Goal: Transaction & Acquisition: Purchase product/service

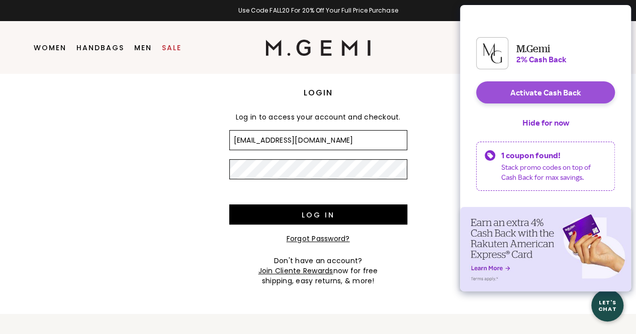
click at [521, 92] on button "Activate Cash Back" at bounding box center [545, 92] width 139 height 22
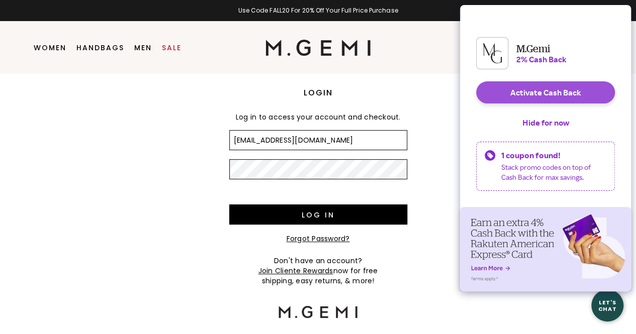
click at [524, 99] on button "Activate Cash Back" at bounding box center [545, 92] width 139 height 22
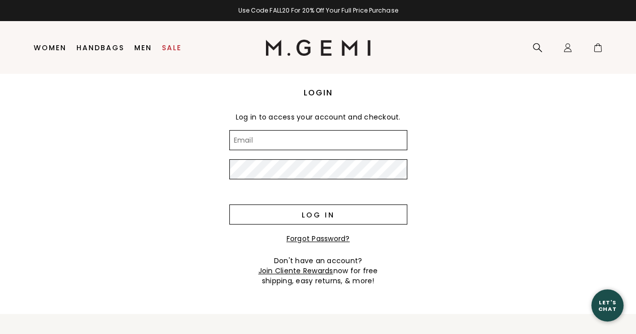
type input "[EMAIL_ADDRESS][DOMAIN_NAME]"
click at [296, 216] on input "Log in" at bounding box center [318, 215] width 178 height 20
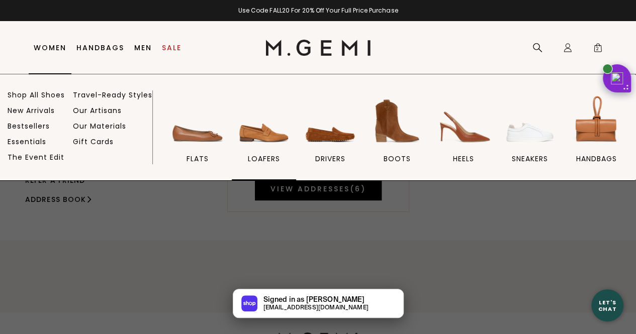
click at [288, 140] on img at bounding box center [264, 121] width 56 height 56
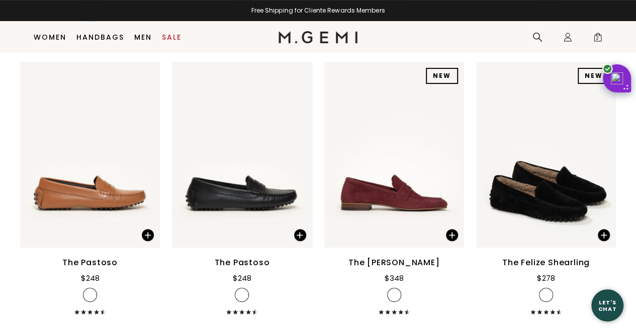
scroll to position [2285, 0]
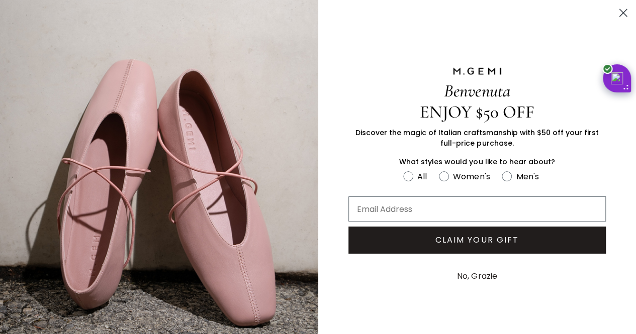
drag, startPoint x: 643, startPoint y: 128, endPoint x: 643, endPoint y: 342, distance: 214.2
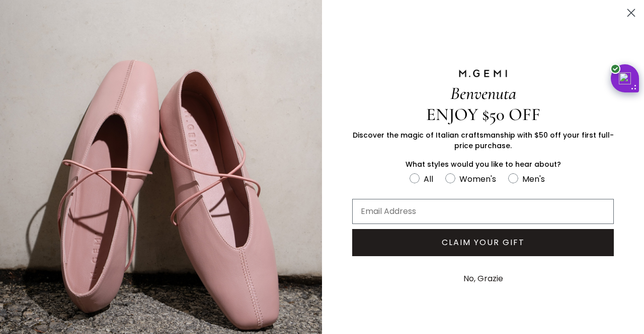
click at [628, 12] on icon "Close dialog" at bounding box center [631, 13] width 7 height 7
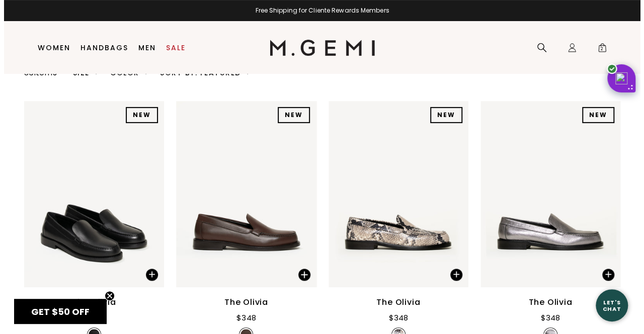
scroll to position [0, 0]
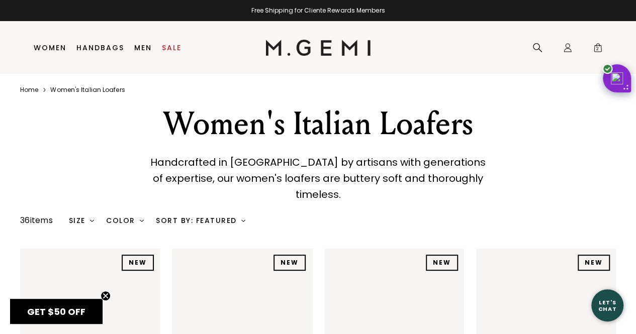
drag, startPoint x: 643, startPoint y: 272, endPoint x: 615, endPoint y: -30, distance: 303.0
click at [615, 0] on html "Accessibility Screen-Reader Guide, Feedback, and Issue Reporting | New window i…" at bounding box center [318, 167] width 636 height 334
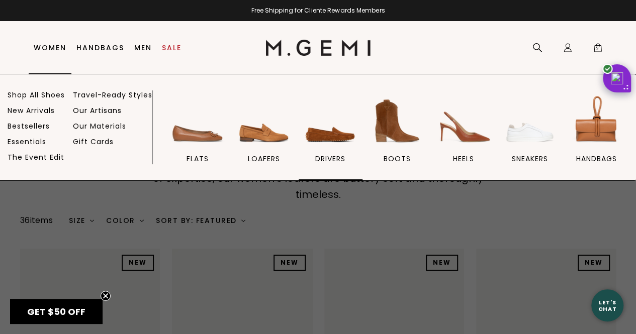
click at [337, 126] on img at bounding box center [330, 121] width 56 height 56
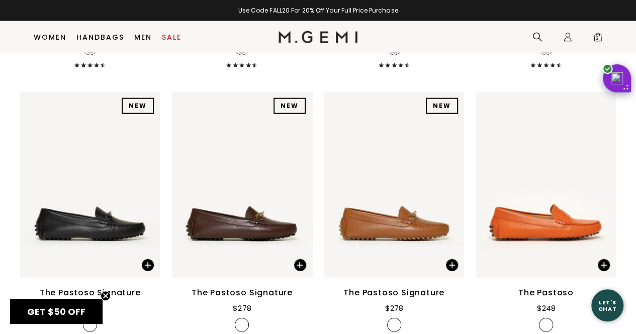
scroll to position [1287, 0]
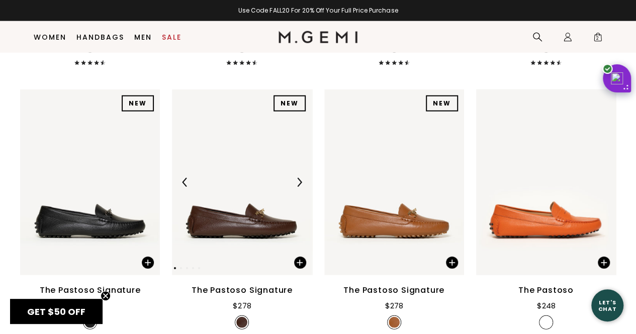
click at [260, 127] on img at bounding box center [242, 183] width 140 height 187
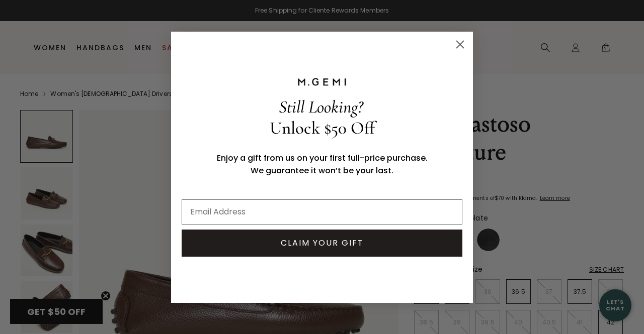
click at [463, 39] on circle "Close dialog" at bounding box center [460, 44] width 17 height 17
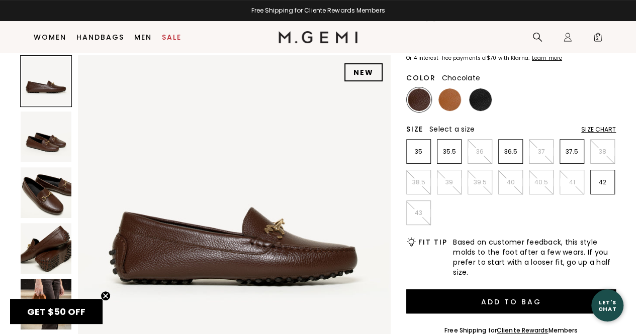
scroll to position [113, 0]
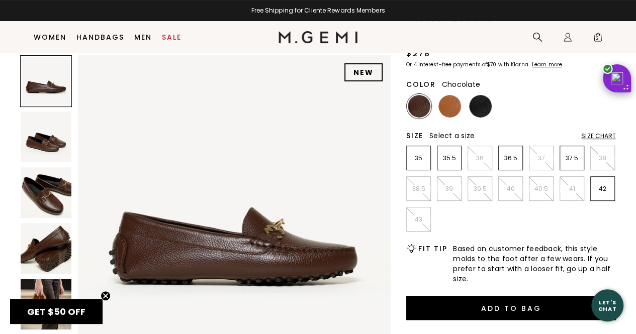
click at [53, 240] on img at bounding box center [46, 248] width 51 height 51
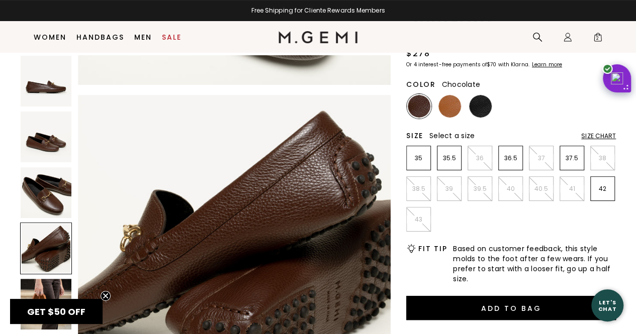
scroll to position [945, 0]
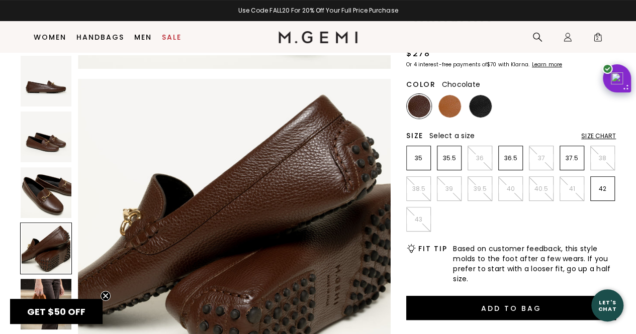
click at [39, 189] on img at bounding box center [46, 192] width 51 height 51
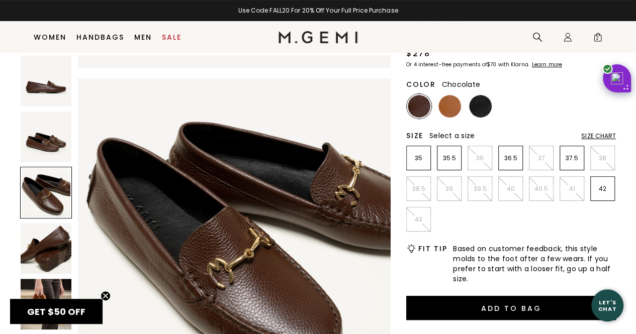
scroll to position [0, 0]
click at [449, 104] on img at bounding box center [449, 106] width 23 height 23
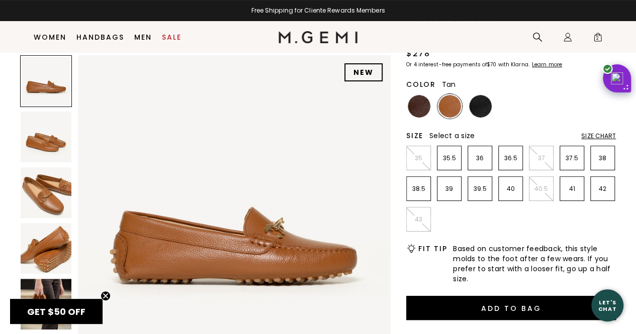
click at [37, 195] on img at bounding box center [46, 192] width 51 height 51
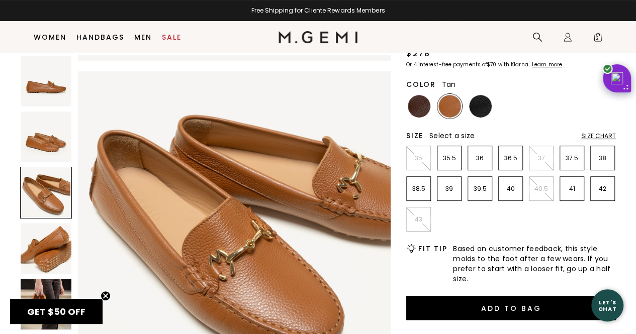
scroll to position [630, 0]
click at [417, 105] on img at bounding box center [419, 106] width 23 height 23
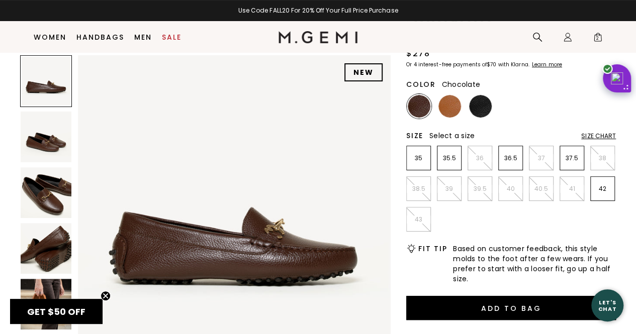
click at [53, 201] on img at bounding box center [46, 192] width 51 height 51
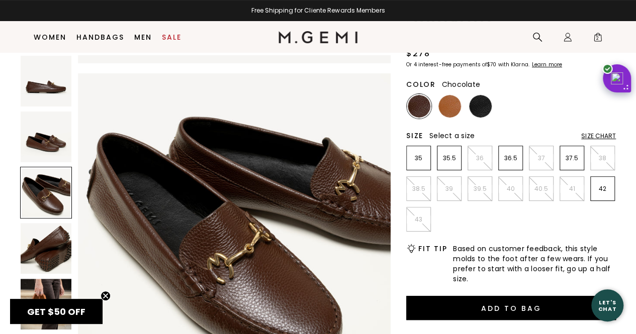
scroll to position [630, 0]
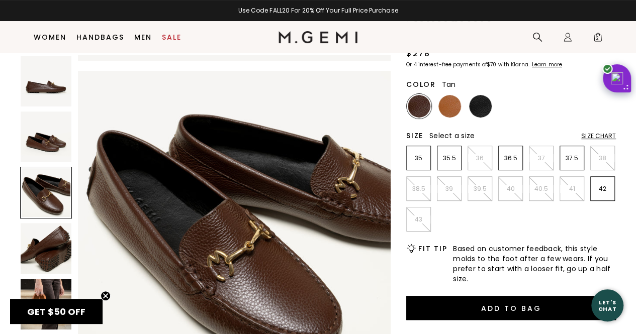
click at [449, 114] on img at bounding box center [449, 106] width 23 height 23
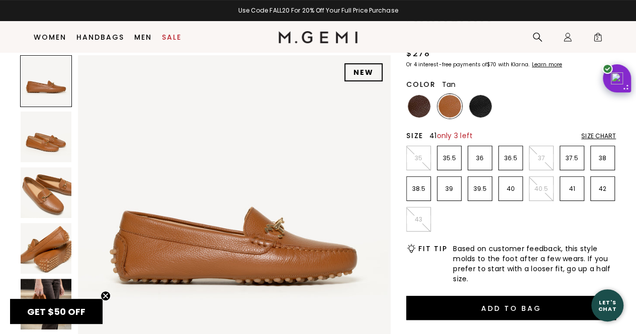
click at [575, 190] on p "41" at bounding box center [572, 189] width 24 height 8
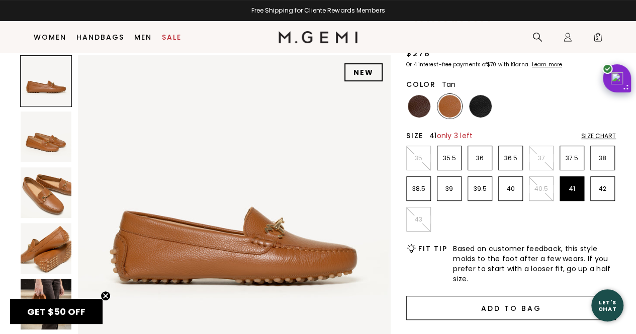
click at [526, 313] on button "Add to Bag" at bounding box center [511, 308] width 210 height 24
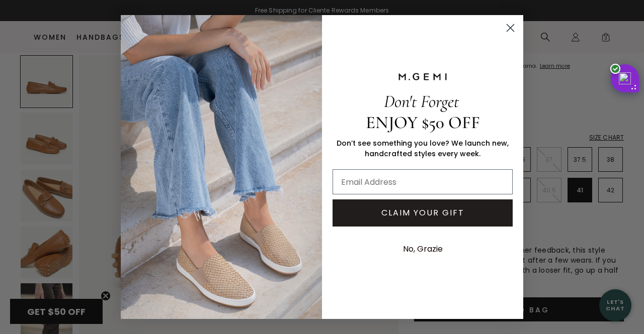
click at [514, 29] on circle "Close dialog" at bounding box center [510, 28] width 17 height 17
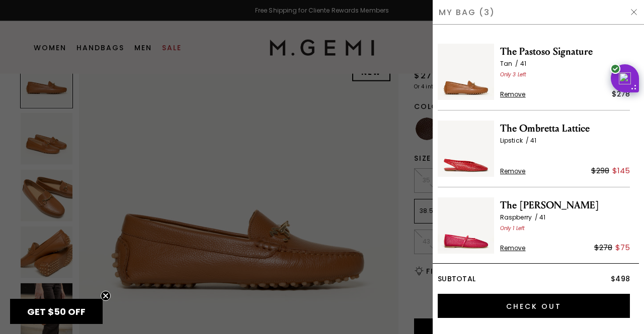
click at [636, 43] on div "The Pastoso Signature Tan 41 Only 3 Left Remove $278 The Ombretta Lattice Lipst…" at bounding box center [537, 180] width 211 height 310
click at [512, 246] on span "Remove" at bounding box center [513, 248] width 26 height 8
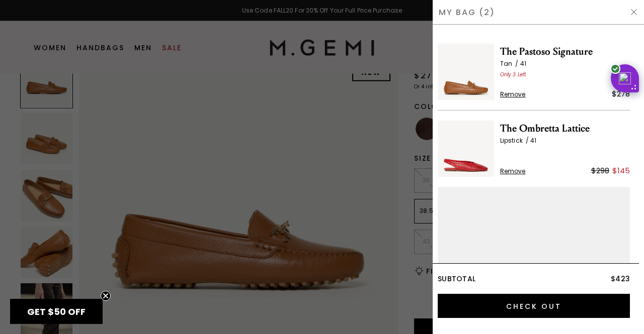
click at [511, 171] on span "Remove" at bounding box center [513, 171] width 26 height 8
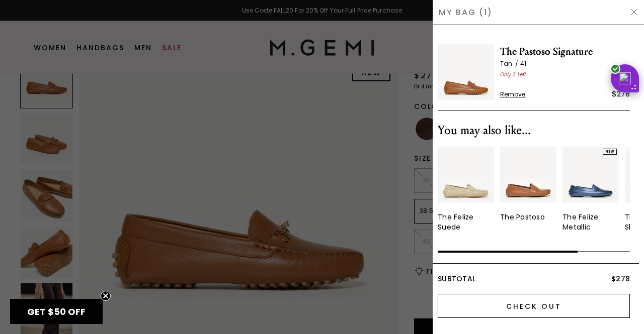
click at [484, 308] on input "Check Out" at bounding box center [533, 306] width 192 height 24
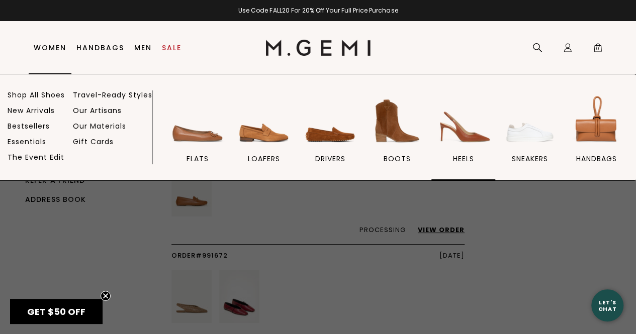
click at [464, 123] on img at bounding box center [463, 121] width 56 height 56
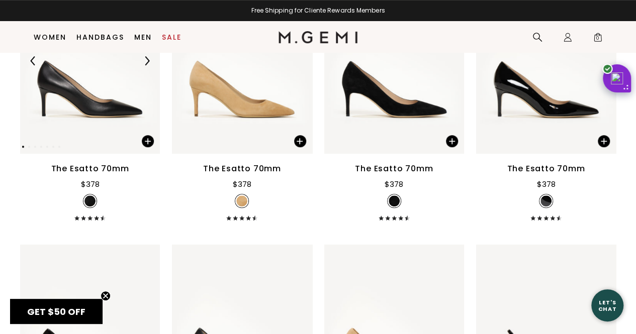
click at [97, 72] on img at bounding box center [90, 61] width 140 height 187
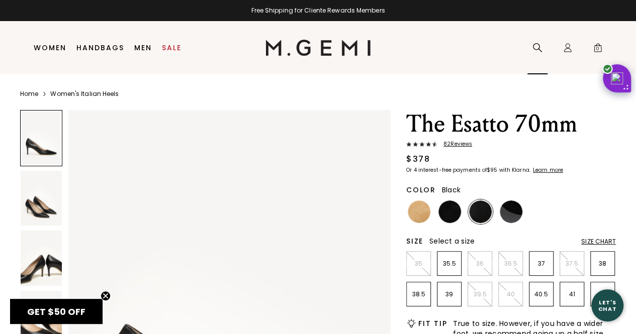
click at [539, 41] on div "Search" at bounding box center [537, 48] width 20 height 53
click at [536, 50] on icon at bounding box center [538, 48] width 10 height 10
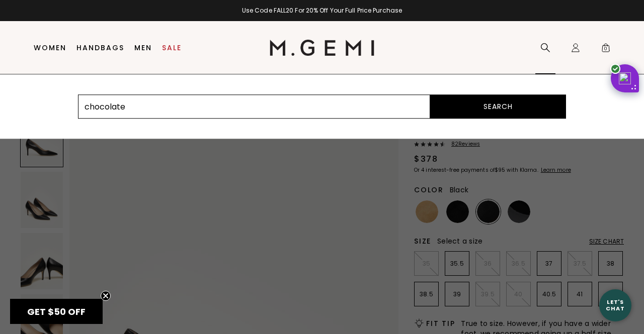
type input "chocolate"
click at [430, 95] on button "Search" at bounding box center [498, 107] width 136 height 24
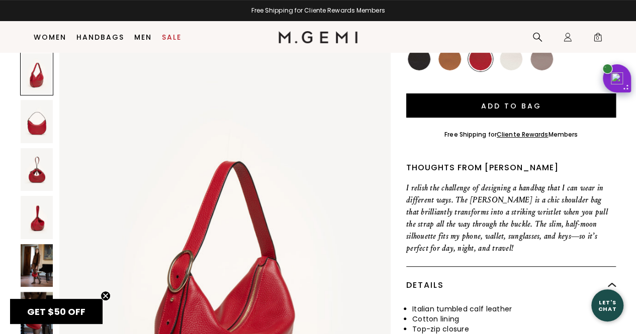
scroll to position [140, 0]
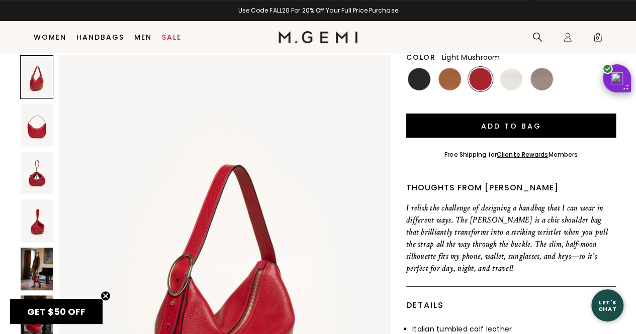
click at [536, 82] on img at bounding box center [542, 79] width 23 height 23
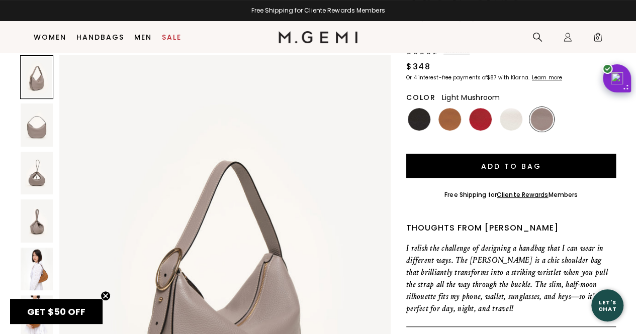
scroll to position [97, 0]
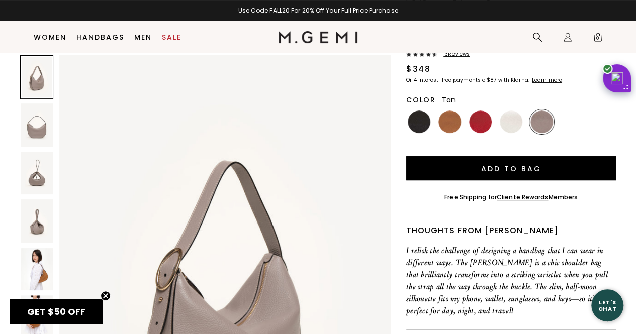
click at [451, 124] on img at bounding box center [449, 122] width 23 height 23
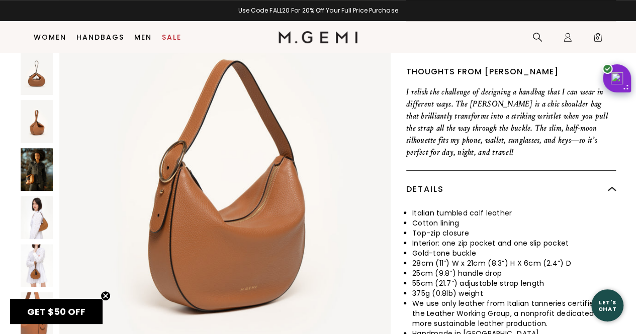
scroll to position [258, 0]
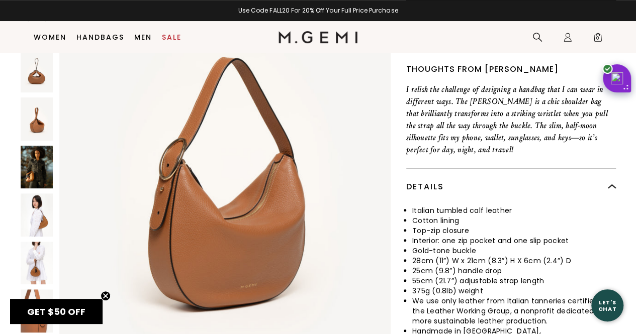
click at [238, 271] on img at bounding box center [224, 174] width 331 height 442
click at [105, 40] on link "Handbags" at bounding box center [100, 37] width 48 height 8
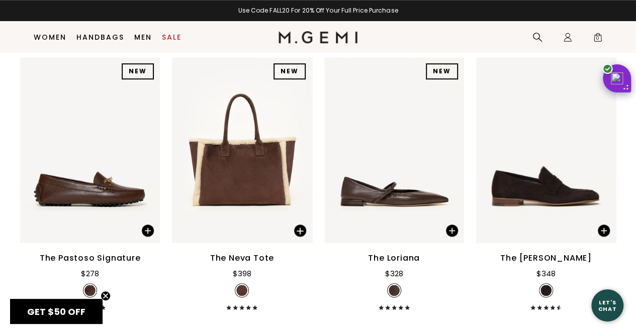
scroll to position [424, 0]
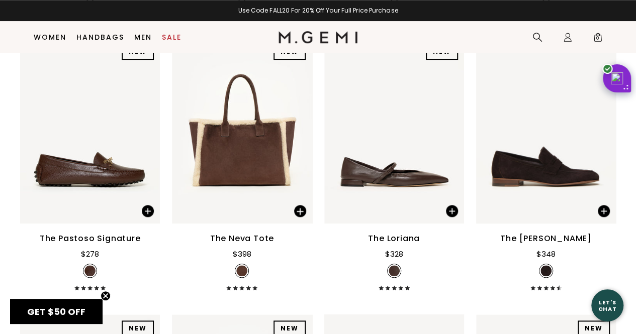
drag, startPoint x: 643, startPoint y: 39, endPoint x: 643, endPoint y: 190, distance: 151.4
click at [405, 124] on div at bounding box center [394, 131] width 140 height 16
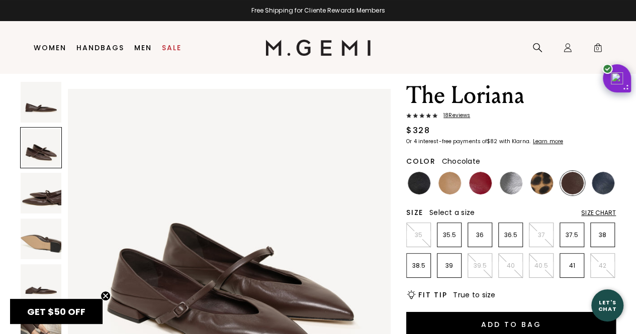
click at [461, 116] on span "18 Review s" at bounding box center [453, 116] width 33 height 6
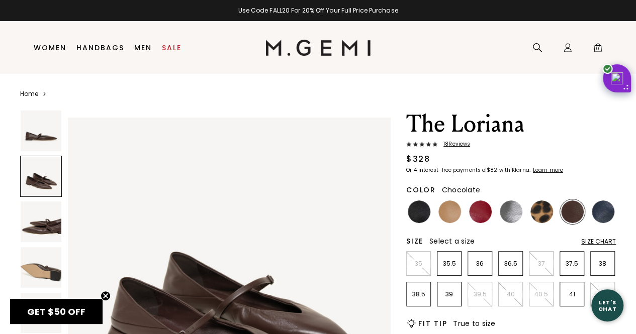
scroll to position [29, 0]
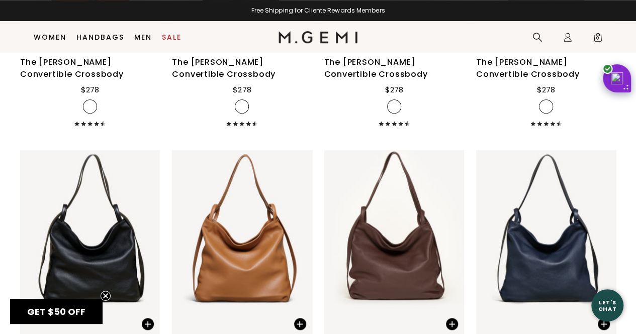
scroll to position [2386, 0]
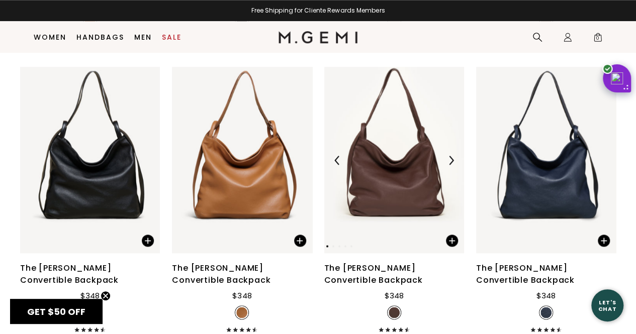
click at [391, 152] on div at bounding box center [394, 160] width 140 height 16
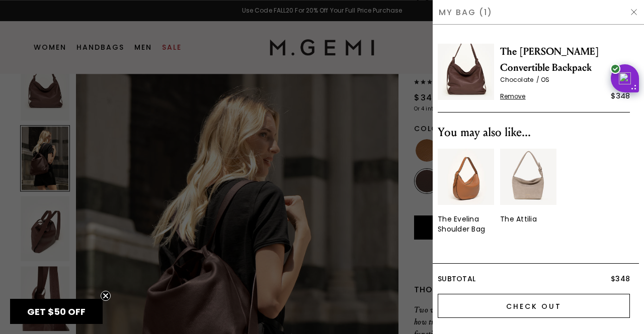
click at [573, 309] on input "Check Out" at bounding box center [533, 306] width 192 height 24
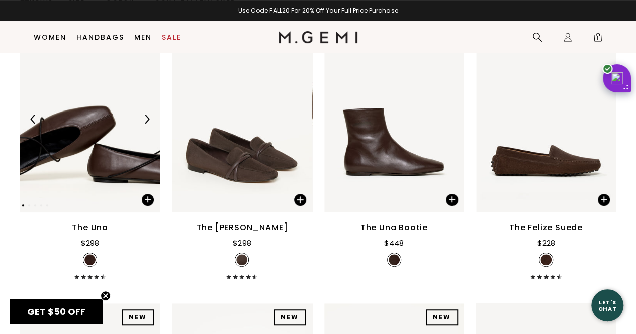
scroll to position [160, 0]
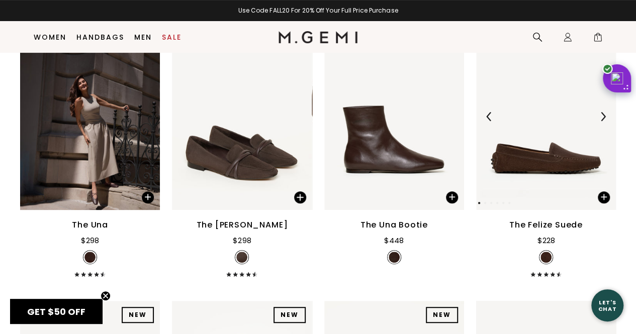
click at [602, 119] on img at bounding box center [602, 116] width 9 height 9
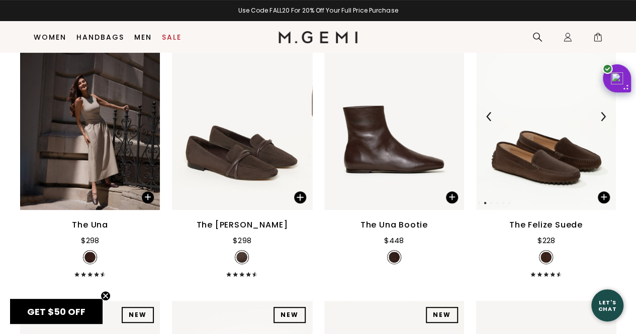
click at [602, 119] on img at bounding box center [602, 116] width 9 height 9
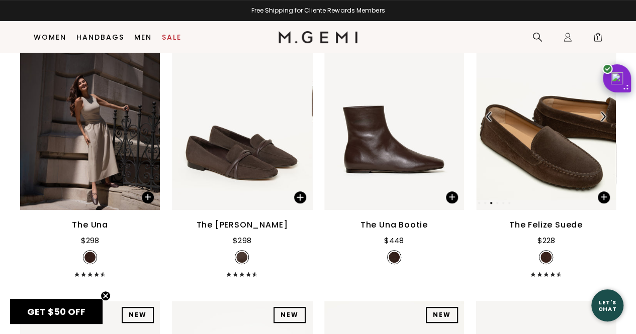
click at [602, 119] on img at bounding box center [602, 116] width 9 height 9
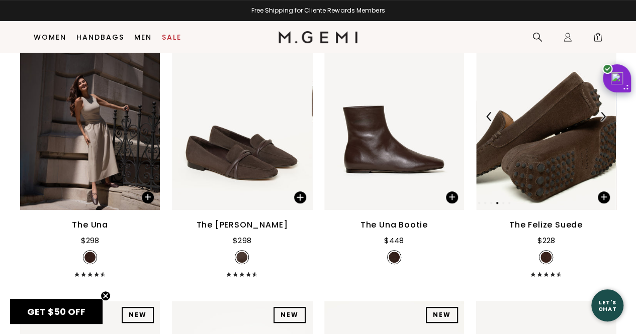
click at [602, 119] on img at bounding box center [602, 116] width 9 height 9
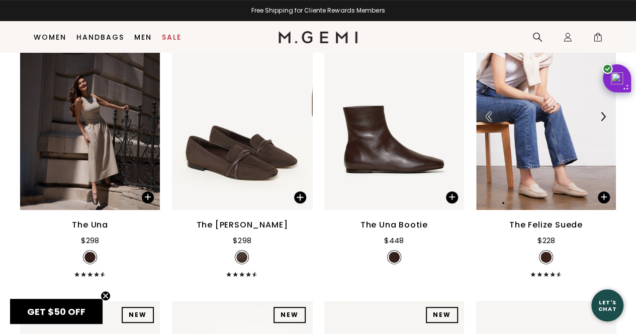
click at [602, 119] on img at bounding box center [602, 116] width 9 height 9
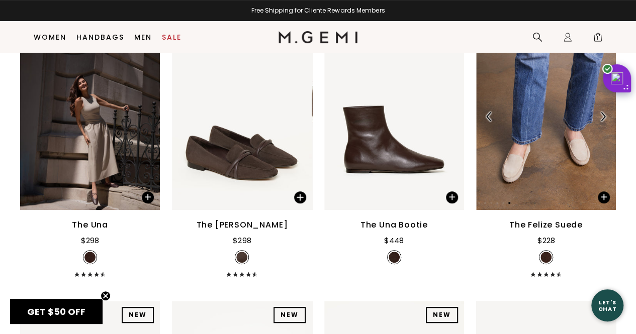
click at [602, 119] on img at bounding box center [602, 116] width 9 height 9
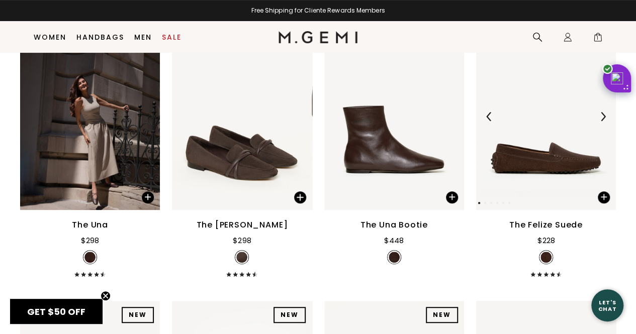
click at [602, 119] on img at bounding box center [602, 116] width 9 height 9
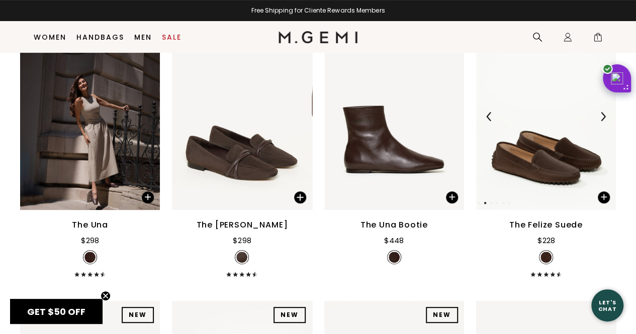
click at [602, 119] on img at bounding box center [602, 116] width 9 height 9
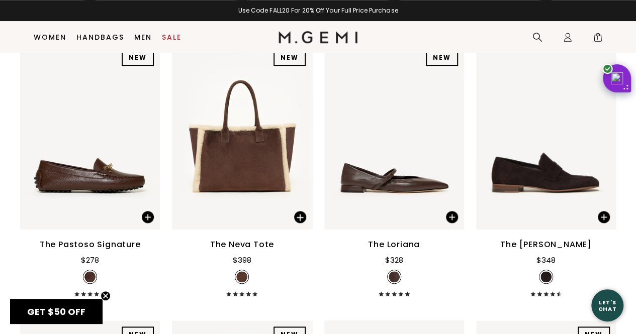
scroll to position [411, 0]
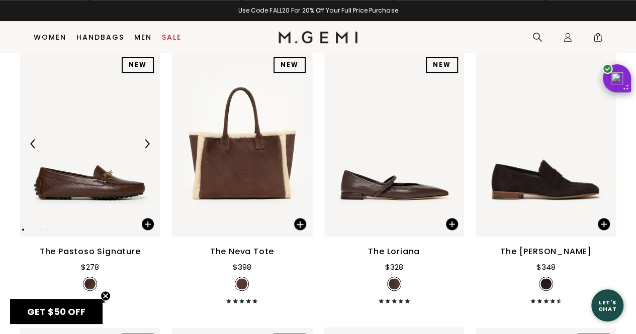
click at [125, 144] on div at bounding box center [90, 144] width 140 height 16
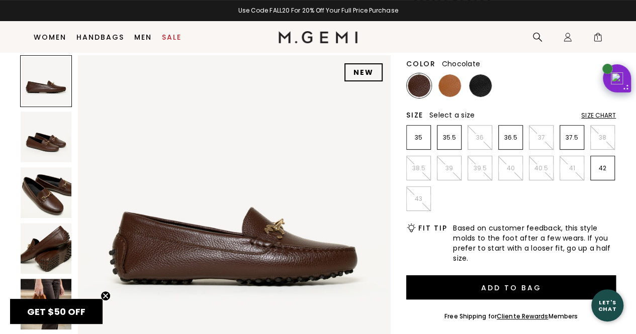
scroll to position [156, 0]
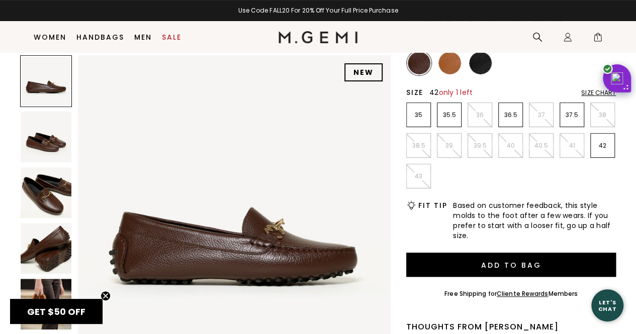
click at [596, 148] on p "42" at bounding box center [603, 146] width 24 height 8
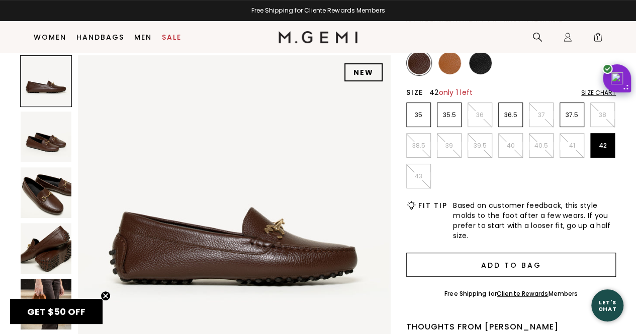
click at [493, 266] on button "Add to Bag" at bounding box center [511, 265] width 210 height 24
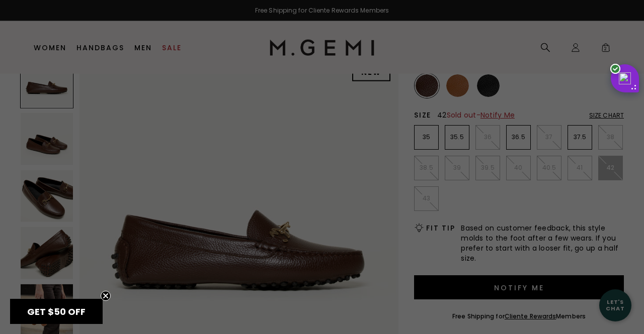
scroll to position [0, 0]
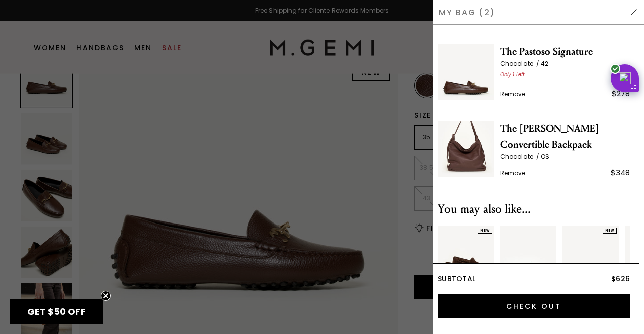
click at [506, 176] on span "Remove" at bounding box center [513, 173] width 26 height 8
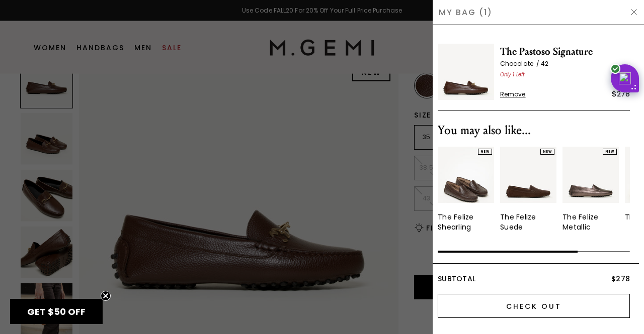
click at [512, 306] on input "Check Out" at bounding box center [533, 306] width 192 height 24
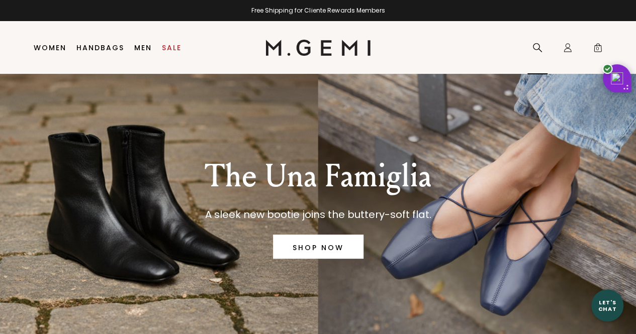
click at [534, 47] on icon at bounding box center [538, 48] width 10 height 10
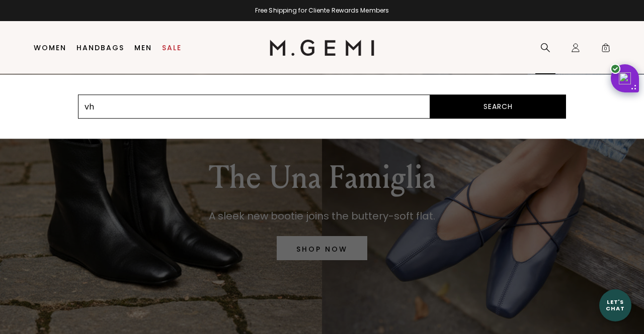
type input "v"
type input "chocolate"
click at [430, 95] on button "Search" at bounding box center [498, 107] width 136 height 24
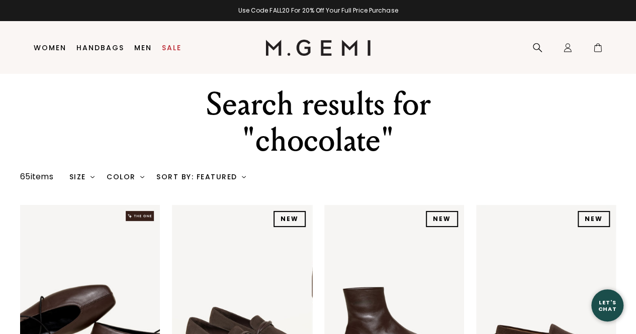
click at [526, 49] on nav "Search Icons/20x20/profile@2x Sign Out Orders Rewards Refer a Friend Address Bo…" at bounding box center [489, 47] width 237 height 53
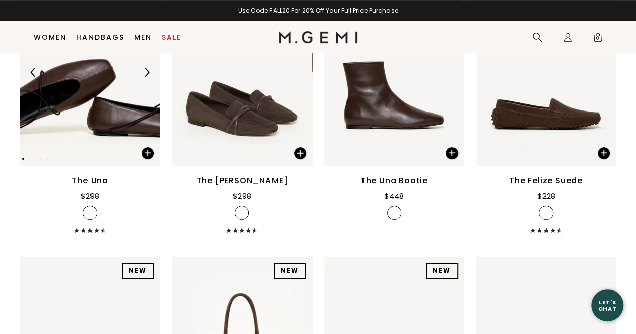
scroll to position [201, 0]
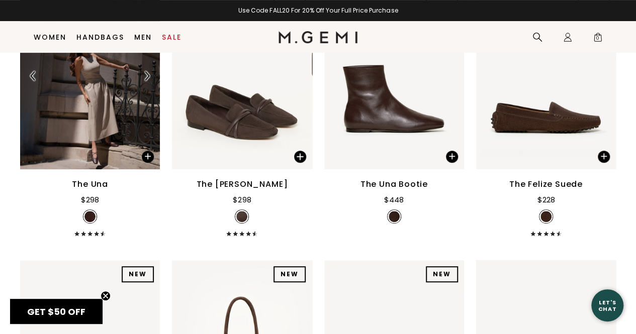
click at [95, 99] on img at bounding box center [90, 76] width 140 height 187
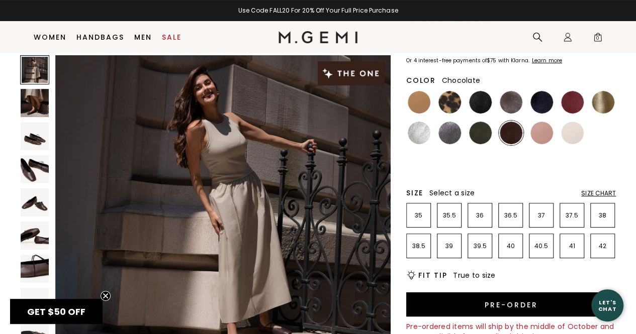
scroll to position [88, 0]
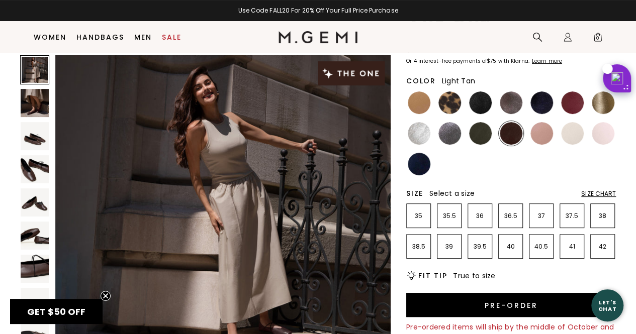
click at [420, 101] on img at bounding box center [419, 103] width 23 height 23
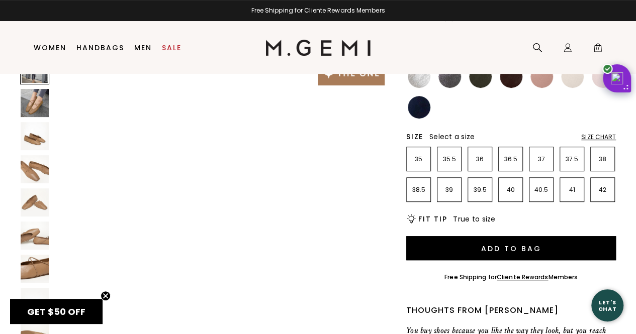
scroll to position [163, 0]
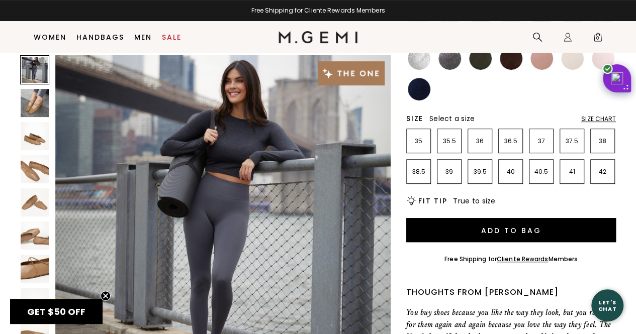
click at [29, 179] on img at bounding box center [35, 169] width 28 height 28
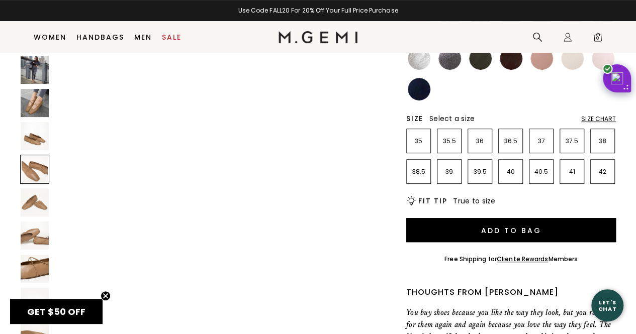
scroll to position [1013, 0]
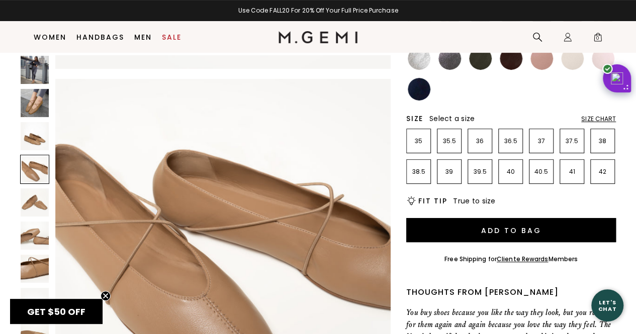
click at [30, 109] on img at bounding box center [35, 103] width 28 height 28
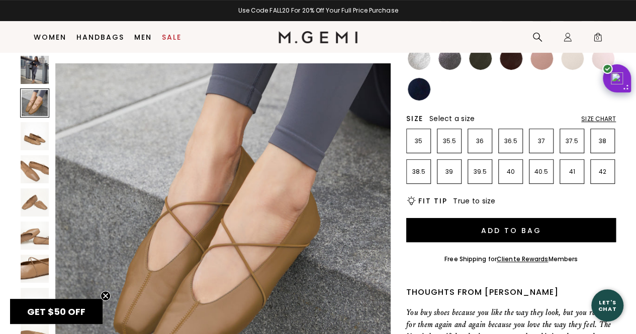
click at [28, 145] on img at bounding box center [35, 136] width 28 height 28
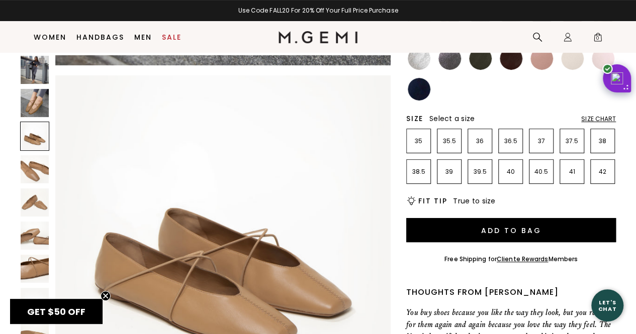
scroll to position [675, 0]
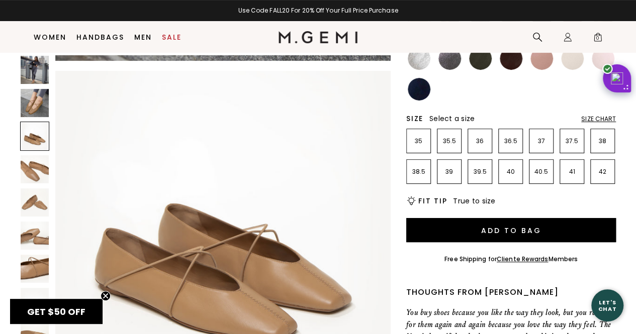
click at [35, 187] on div at bounding box center [34, 222] width 29 height 335
click at [36, 211] on img at bounding box center [35, 203] width 28 height 28
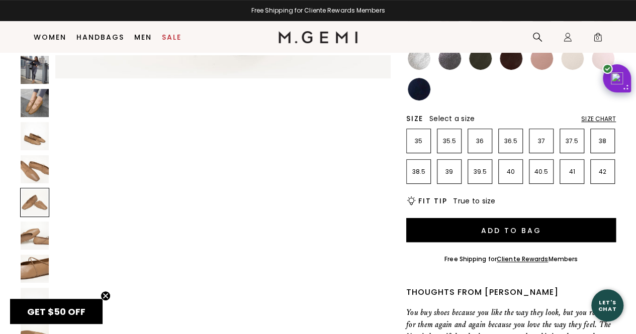
scroll to position [1351, 0]
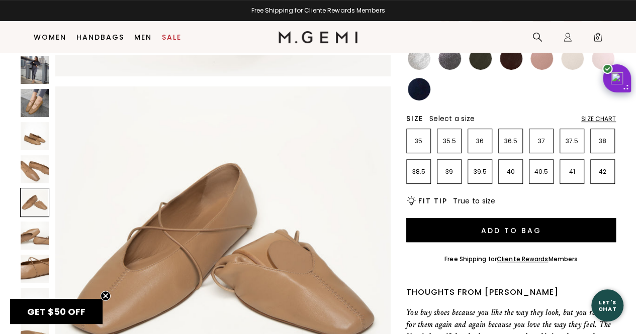
click at [40, 84] on img at bounding box center [35, 70] width 28 height 28
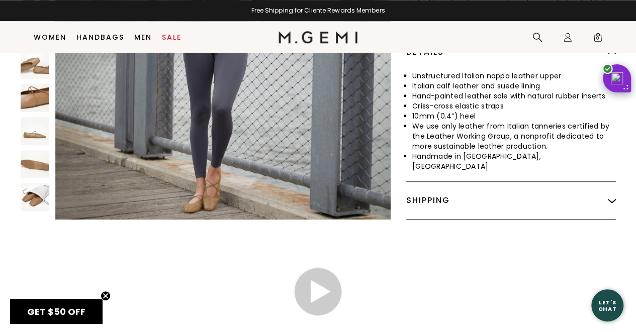
scroll to position [0, 0]
